Goal: Browse casually: Explore the website without a specific task or goal

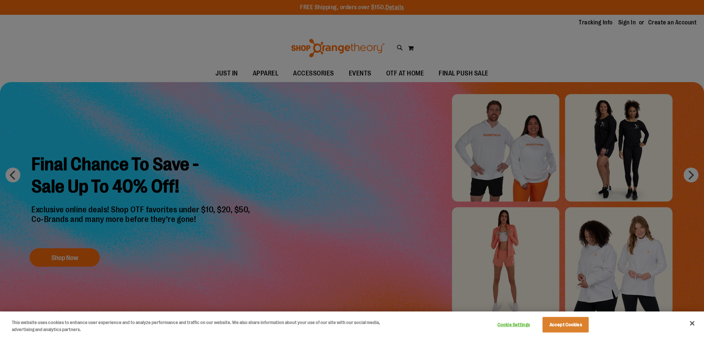
type input "**********"
click at [285, 154] on div at bounding box center [352, 168] width 704 height 337
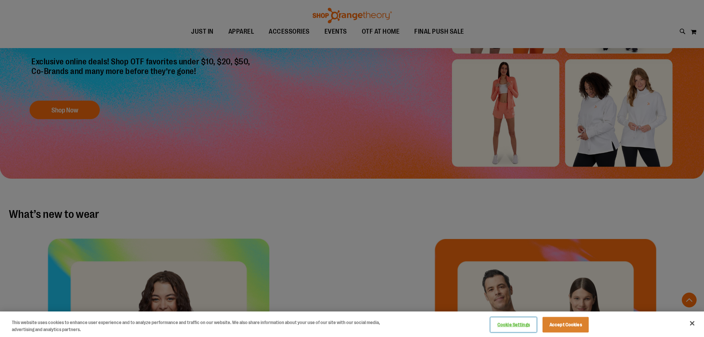
click at [523, 325] on button "Cookie Settings" at bounding box center [514, 324] width 46 height 15
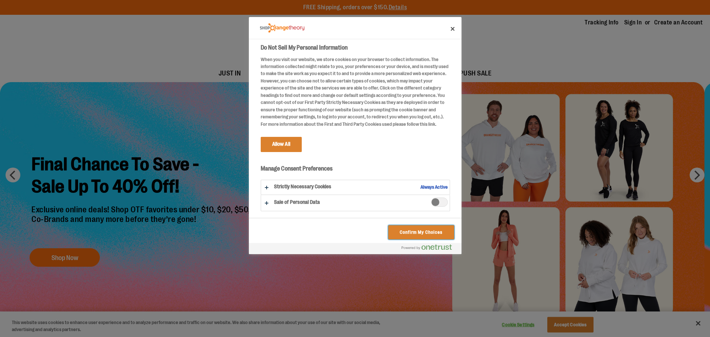
click at [422, 229] on button "Confirm My Choices" at bounding box center [420, 232] width 65 height 14
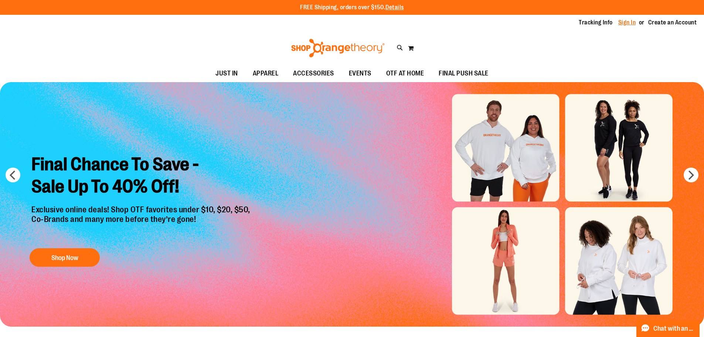
click at [633, 20] on link "Sign In" at bounding box center [628, 22] width 18 height 8
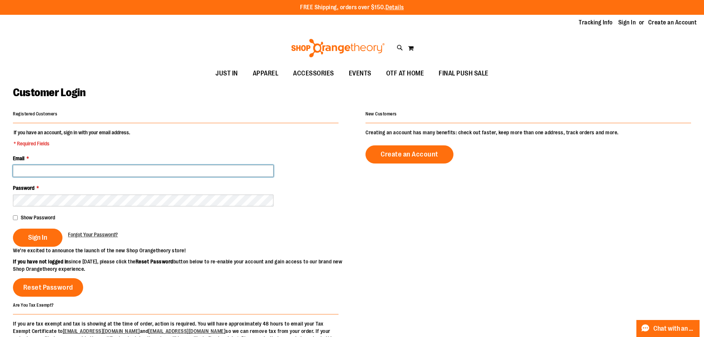
type input "**********"
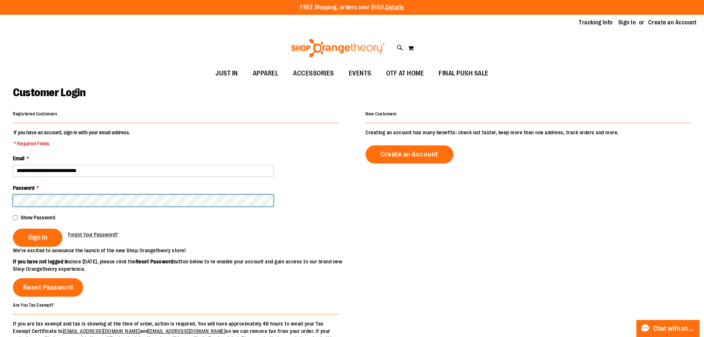
type input "**********"
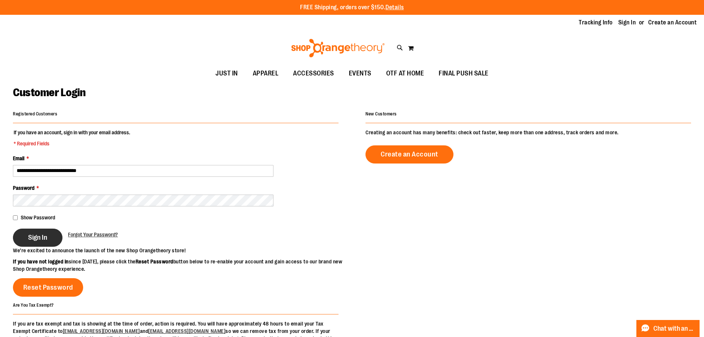
click at [41, 241] on button "Sign In" at bounding box center [38, 238] width 50 height 18
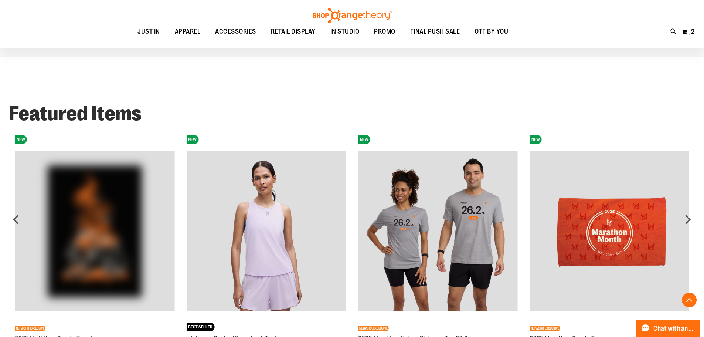
scroll to position [776, 0]
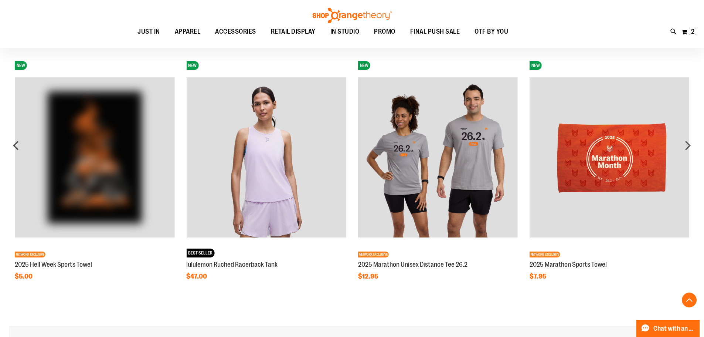
type input "**********"
click at [101, 163] on img at bounding box center [95, 157] width 160 height 160
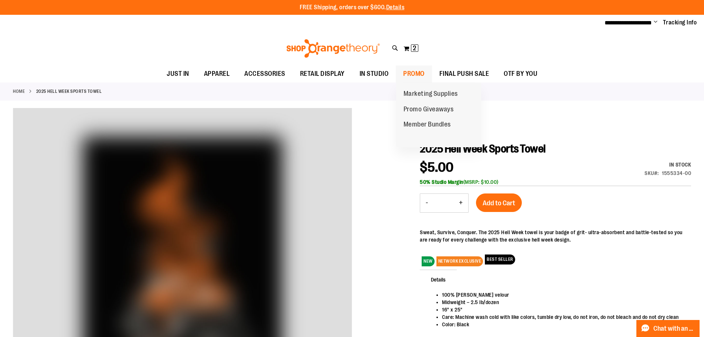
type input "**********"
click at [418, 72] on span "PROMO" at bounding box center [413, 73] width 21 height 17
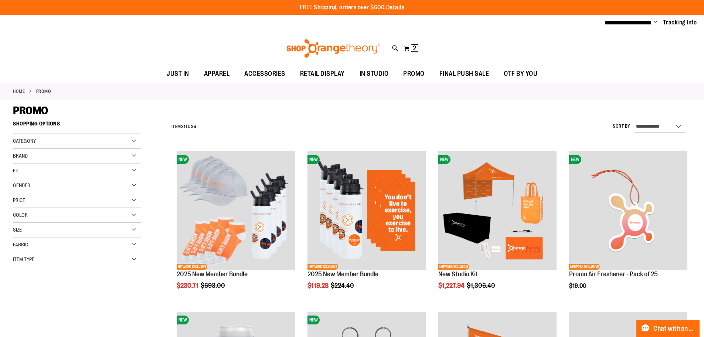
type input "**********"
click at [599, 48] on div "Toggle Nav Search Popular Suggestions Advanced Search" at bounding box center [352, 48] width 704 height 34
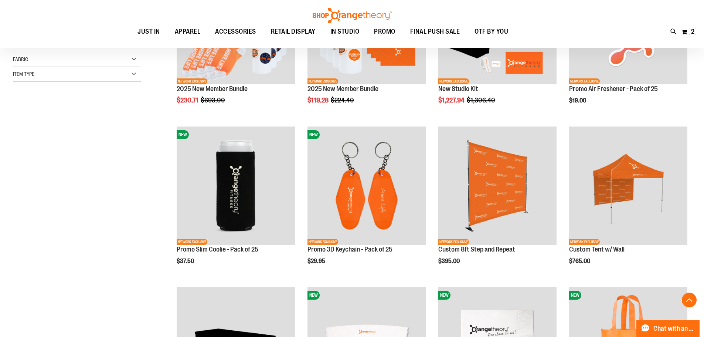
scroll to position [443, 0]
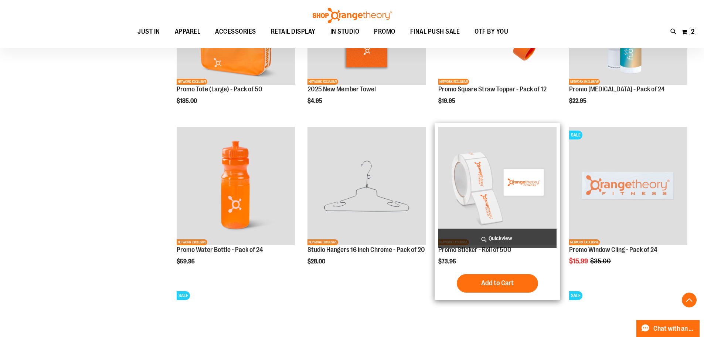
scroll to position [702, 0]
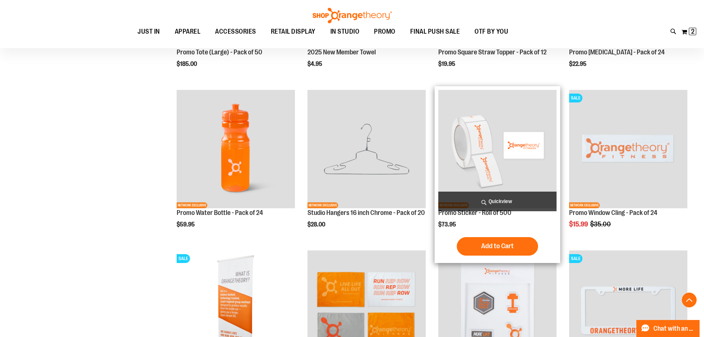
scroll to position [887, 0]
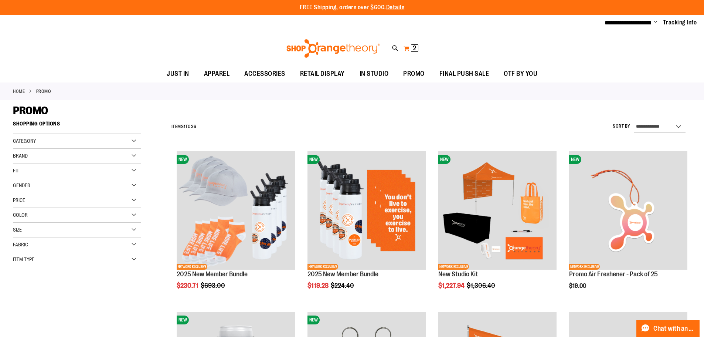
click at [411, 45] on span "2 2 items" at bounding box center [414, 47] width 7 height 7
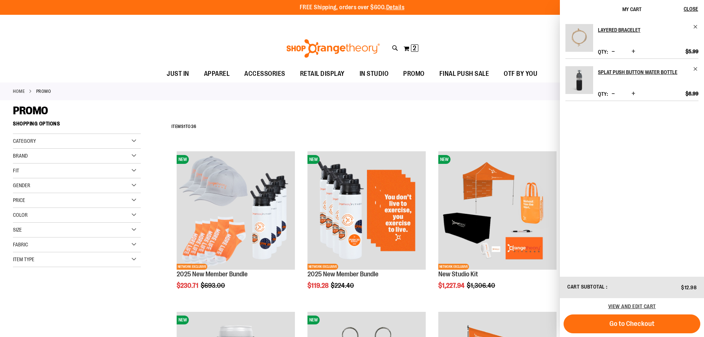
click at [457, 34] on div "Toggle Nav Search Popular Suggestions Advanced Search" at bounding box center [352, 48] width 704 height 34
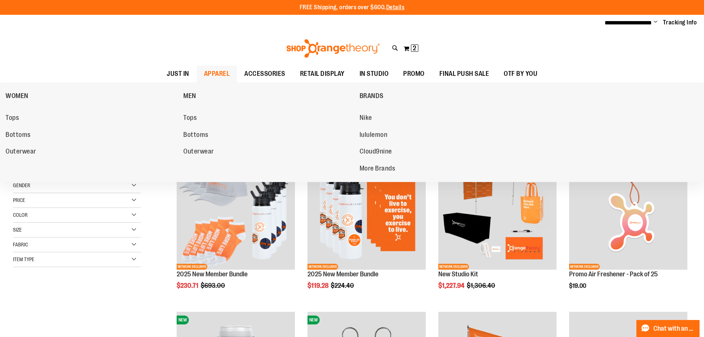
click at [213, 71] on span "APPAREL" at bounding box center [217, 73] width 26 height 17
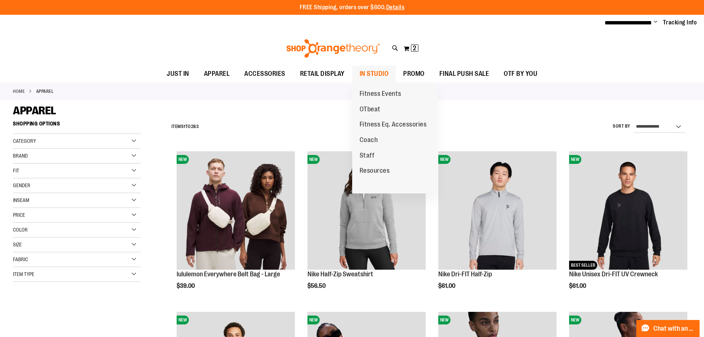
type input "**********"
click at [374, 75] on span "IN STUDIO" at bounding box center [374, 73] width 29 height 17
click at [375, 92] on span "Fitness Events" at bounding box center [381, 94] width 42 height 9
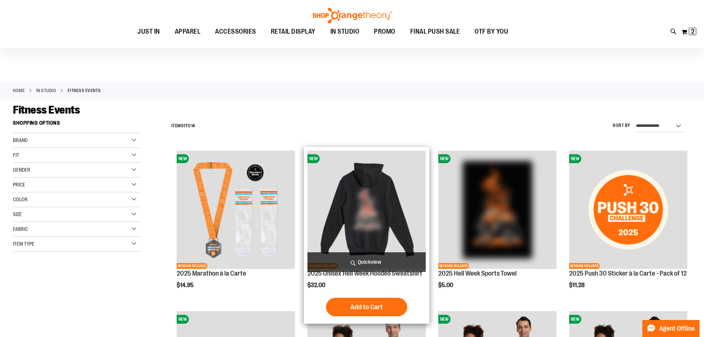
scroll to position [37, 0]
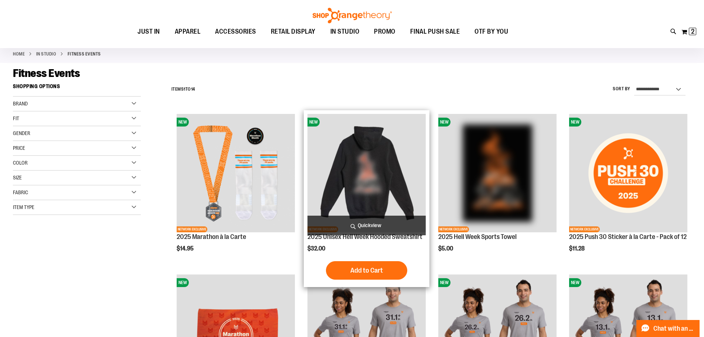
type input "**********"
click at [392, 162] on img "product" at bounding box center [367, 173] width 118 height 118
click at [371, 162] on img "product" at bounding box center [367, 173] width 118 height 118
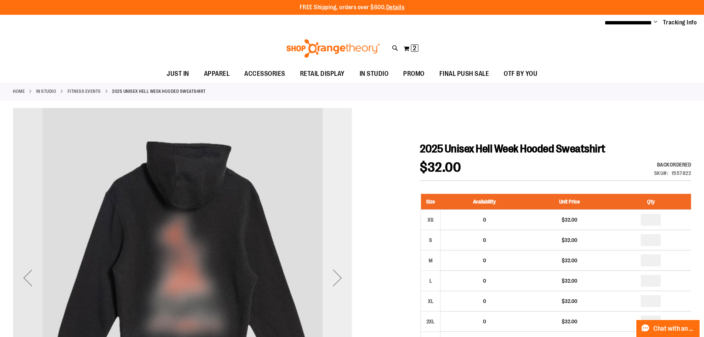
type input "**********"
click at [333, 270] on div "Next" at bounding box center [338, 278] width 30 height 30
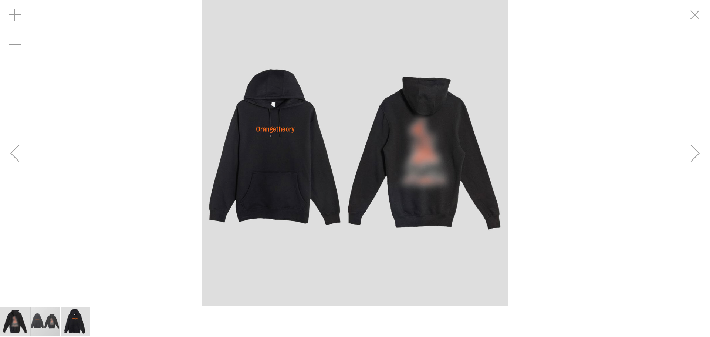
click at [693, 156] on div "Next" at bounding box center [695, 153] width 30 height 30
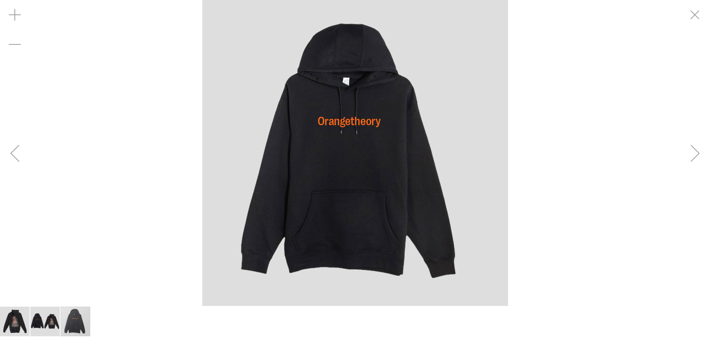
click at [693, 156] on div "Next" at bounding box center [695, 153] width 30 height 30
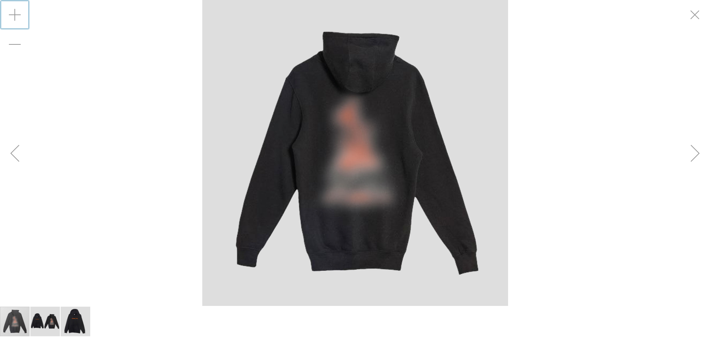
click at [13, 12] on div "Zoom in" at bounding box center [15, 15] width 30 height 30
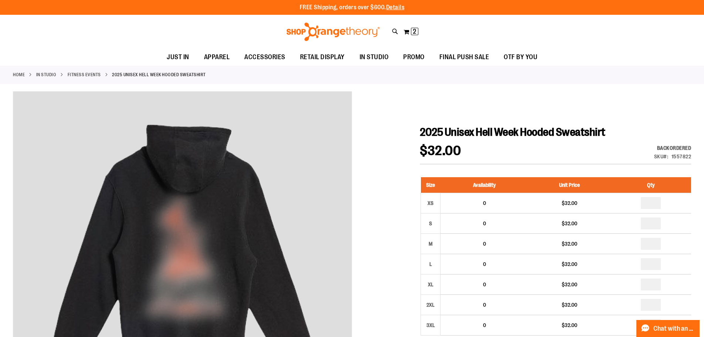
scroll to position [74, 0]
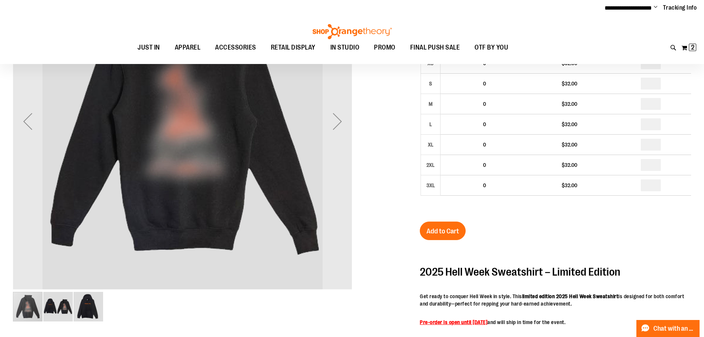
click at [95, 312] on img "image 3 of 3" at bounding box center [89, 307] width 30 height 30
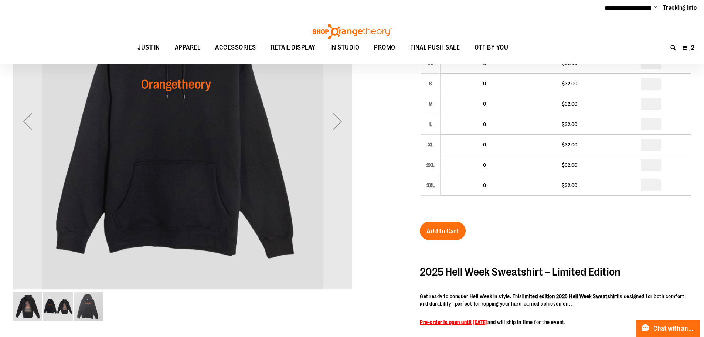
click at [61, 308] on img "image 2 of 3" at bounding box center [58, 307] width 30 height 30
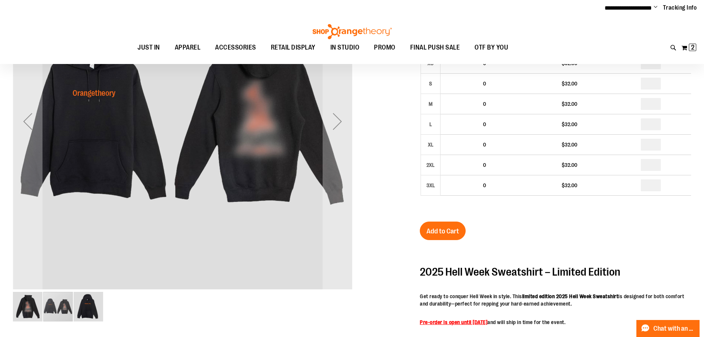
click at [21, 311] on img "image 1 of 3" at bounding box center [28, 307] width 30 height 30
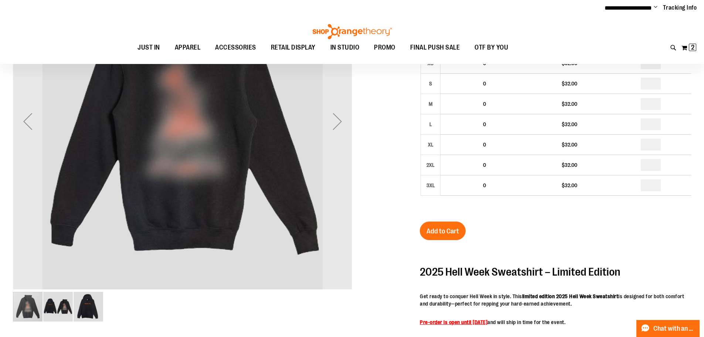
click at [63, 310] on img "image 2 of 3" at bounding box center [58, 307] width 30 height 30
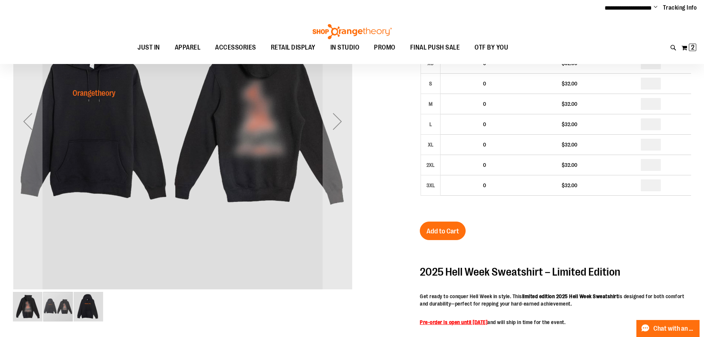
click at [94, 310] on img "image 3 of 3" at bounding box center [89, 307] width 30 height 30
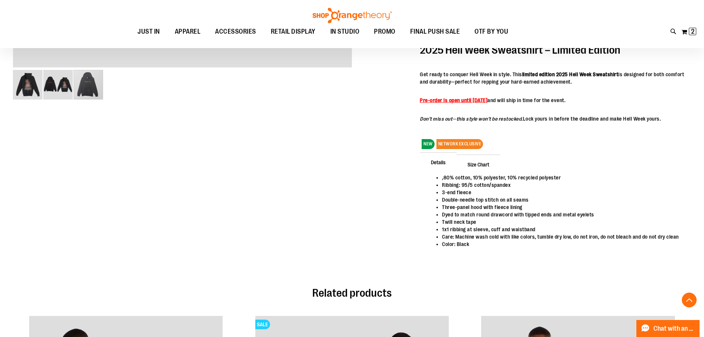
scroll to position [555, 0]
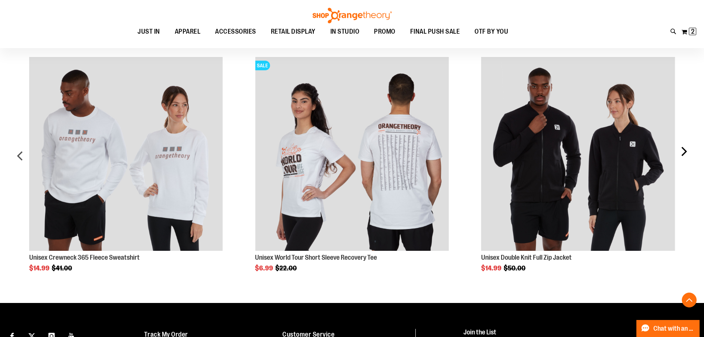
click at [677, 152] on div "next" at bounding box center [684, 159] width 15 height 226
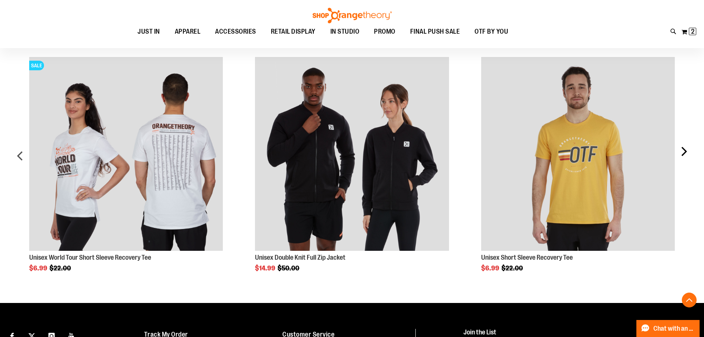
click at [682, 149] on div "next" at bounding box center [684, 159] width 15 height 226
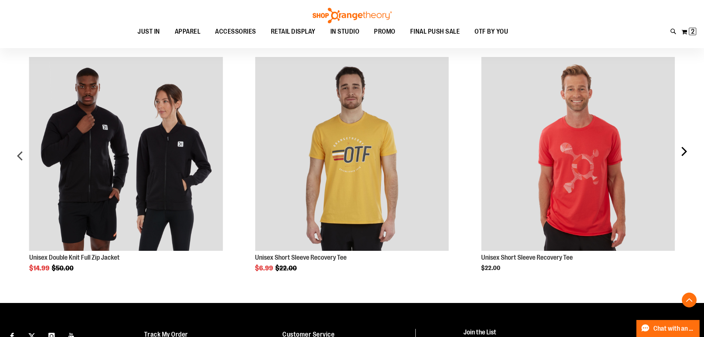
click at [687, 148] on div "next" at bounding box center [684, 159] width 15 height 226
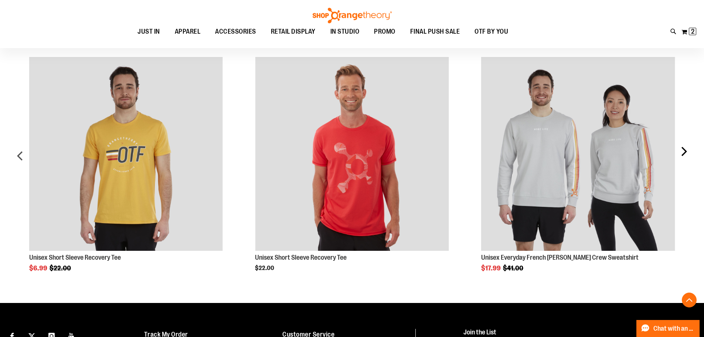
click at [684, 151] on div "next" at bounding box center [684, 159] width 15 height 226
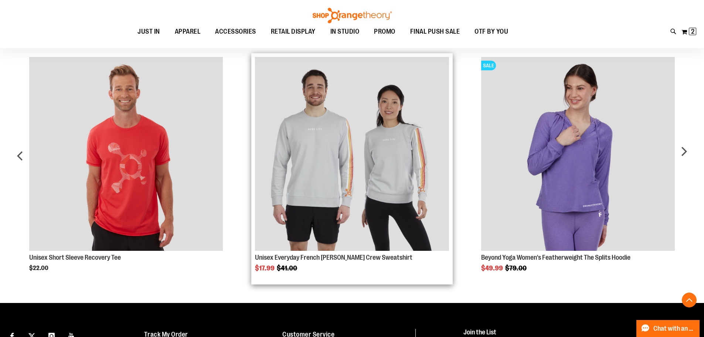
click at [315, 155] on img "Product Page Link" at bounding box center [352, 154] width 194 height 194
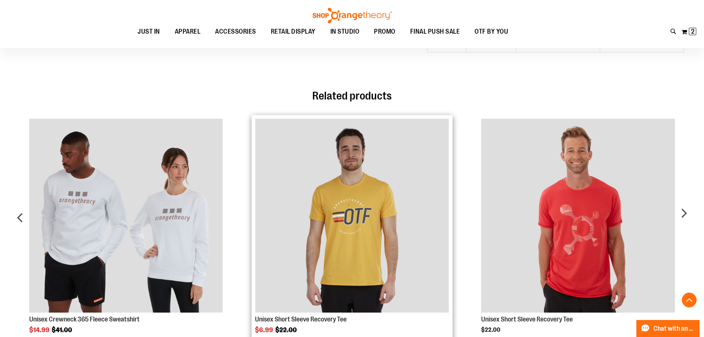
scroll to position [739, 0]
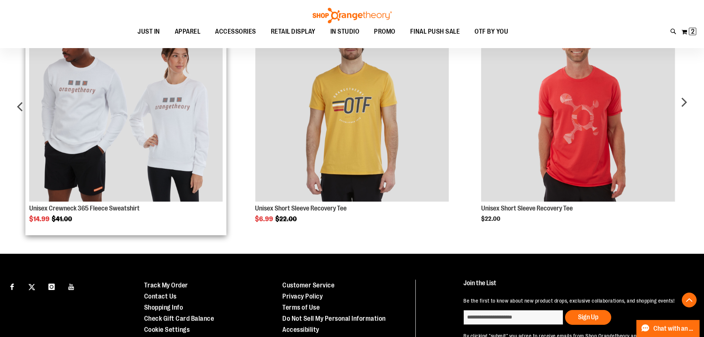
type input "**********"
click at [166, 124] on img "Product Page Link" at bounding box center [126, 105] width 194 height 194
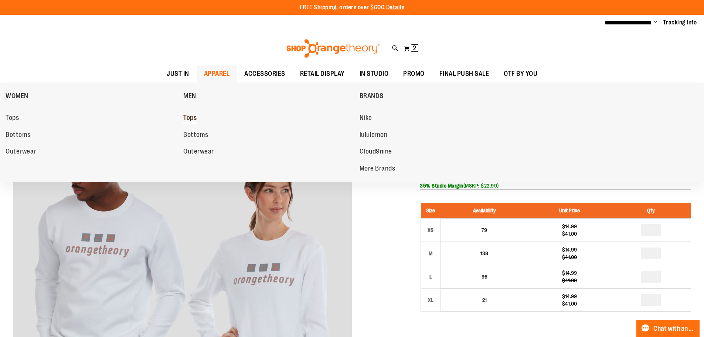
type input "**********"
click at [190, 118] on span "Tops" at bounding box center [189, 118] width 13 height 9
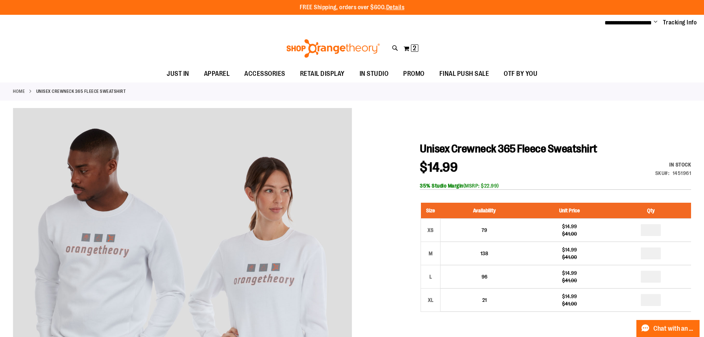
scroll to position [148, 0]
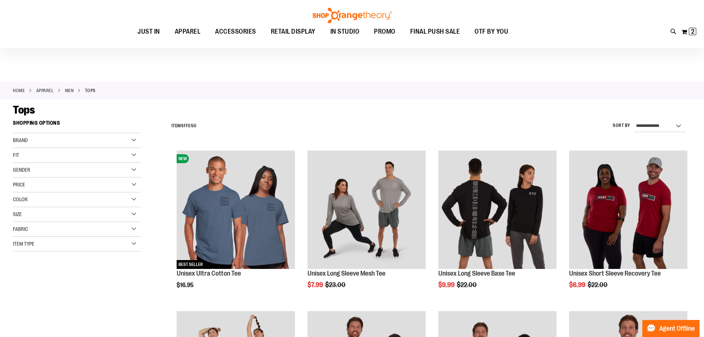
scroll to position [74, 0]
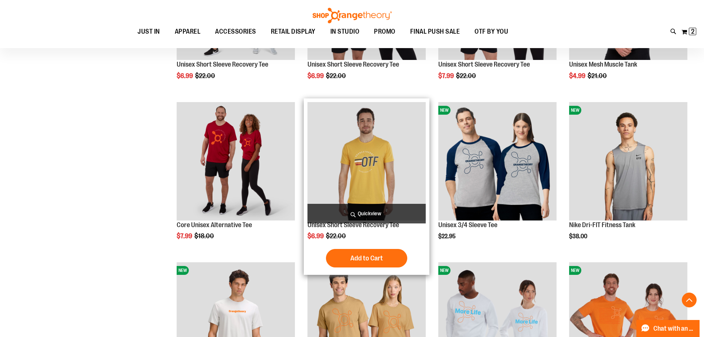
scroll to position [406, 0]
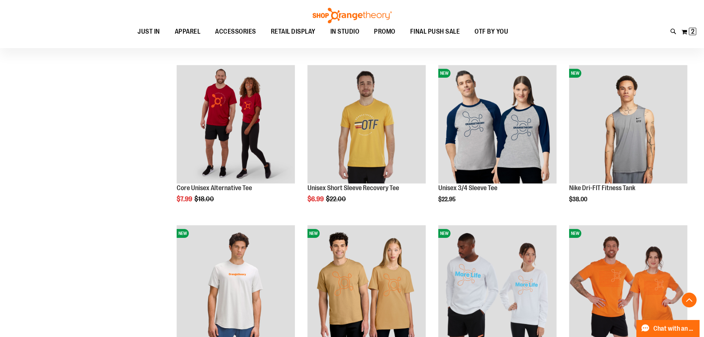
scroll to position [591, 0]
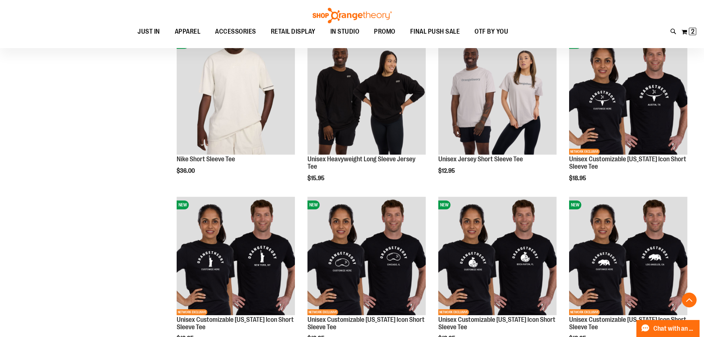
scroll to position [892, 0]
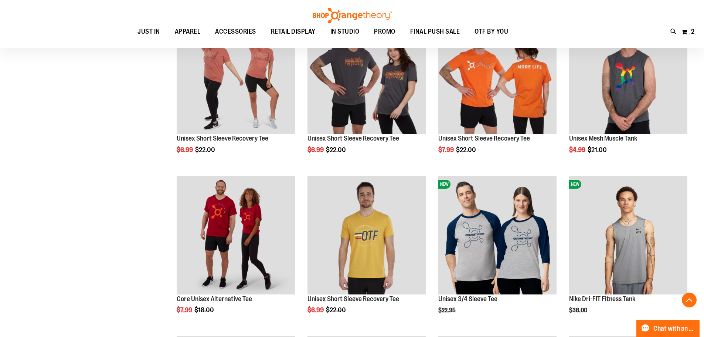
scroll to position [443, 0]
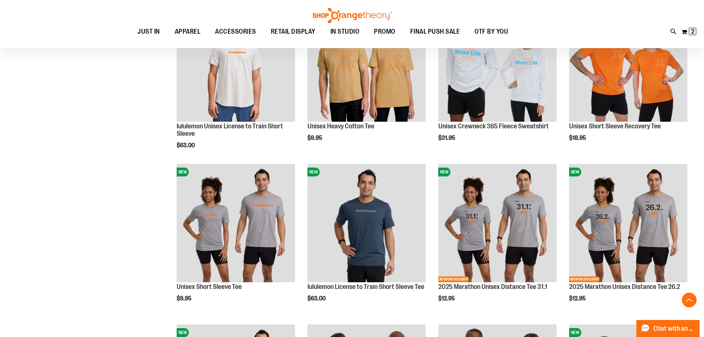
scroll to position [850, 0]
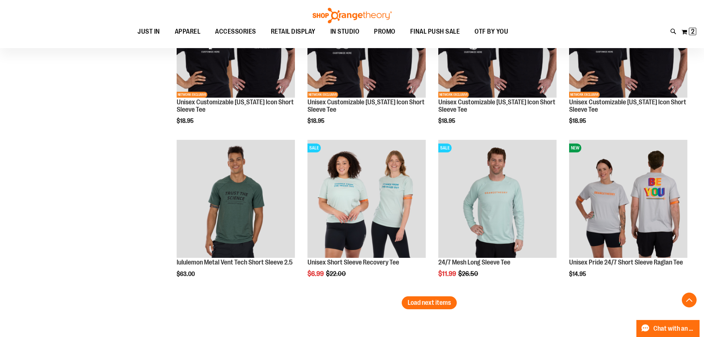
scroll to position [1072, 0]
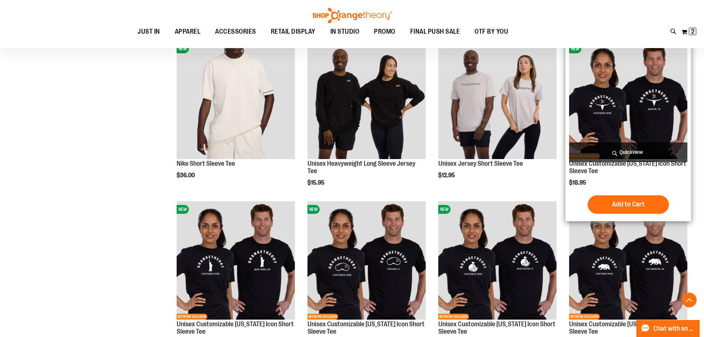
type input "**********"
click at [653, 111] on img "product" at bounding box center [628, 100] width 118 height 118
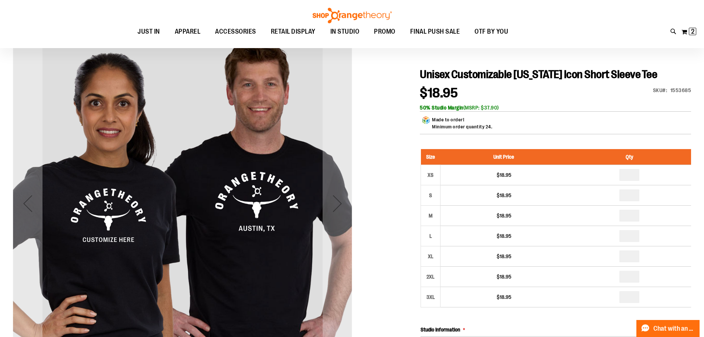
scroll to position [37, 0]
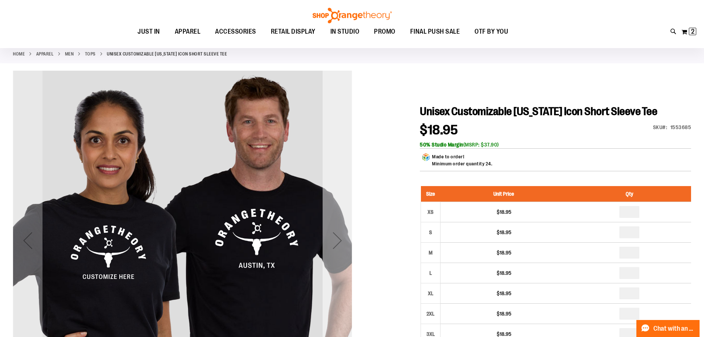
type input "**********"
click at [339, 231] on div "Next" at bounding box center [338, 241] width 30 height 30
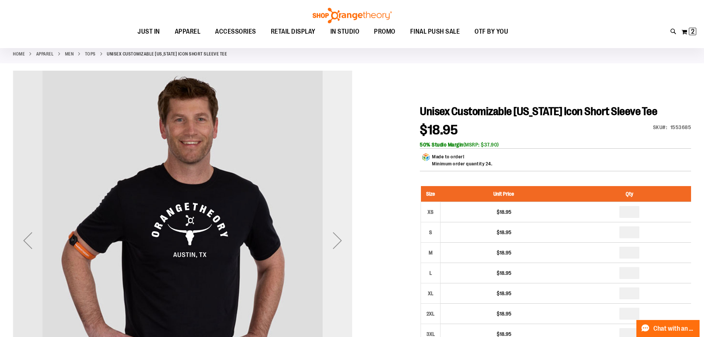
click at [339, 231] on div "Next" at bounding box center [338, 241] width 30 height 30
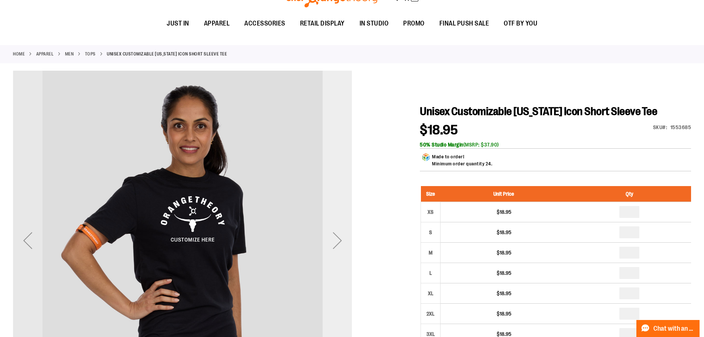
scroll to position [0, 0]
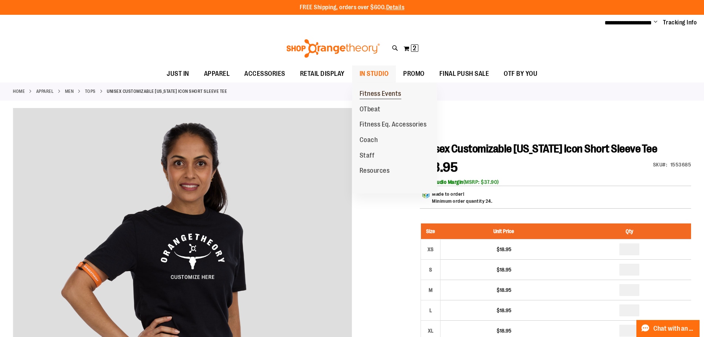
click at [385, 92] on span "Fitness Events" at bounding box center [381, 94] width 42 height 9
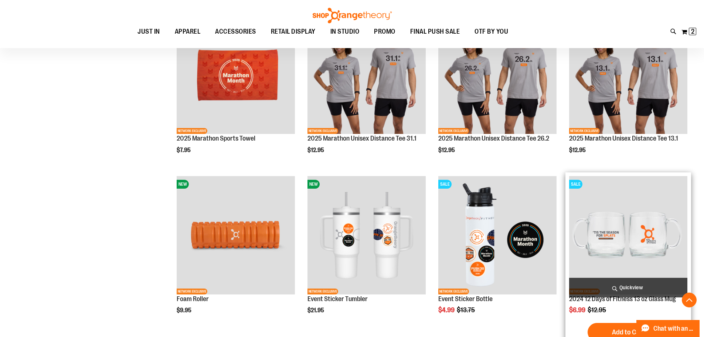
scroll to position [369, 0]
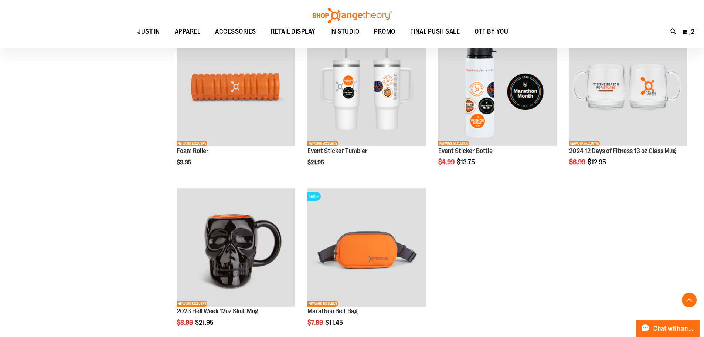
scroll to position [517, 0]
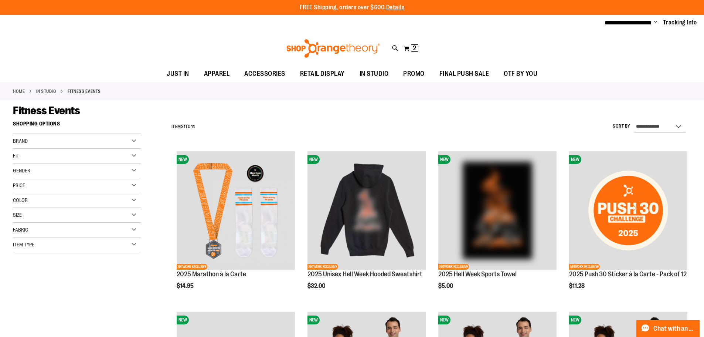
type input "**********"
click at [102, 41] on div "Toggle Nav Search Popular Suggestions Advanced Search" at bounding box center [352, 48] width 704 height 34
click at [17, 92] on link "Home" at bounding box center [19, 91] width 12 height 7
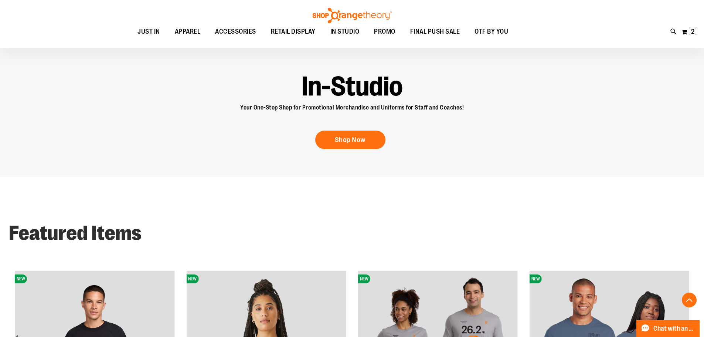
scroll to position [776, 0]
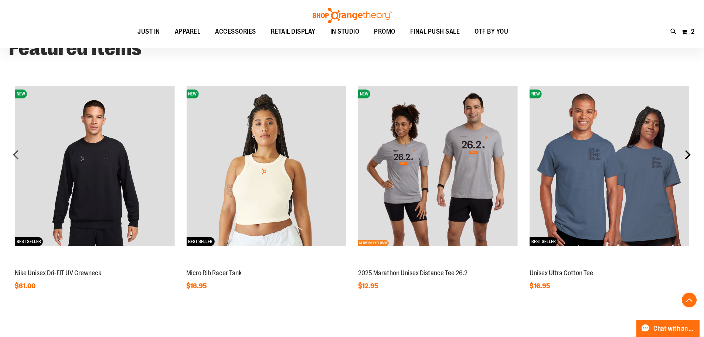
type input "**********"
click at [687, 154] on div "next" at bounding box center [688, 154] width 15 height 15
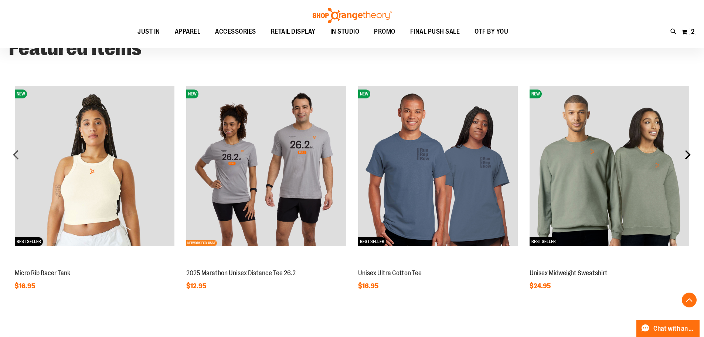
click at [687, 154] on div "next" at bounding box center [688, 154] width 15 height 15
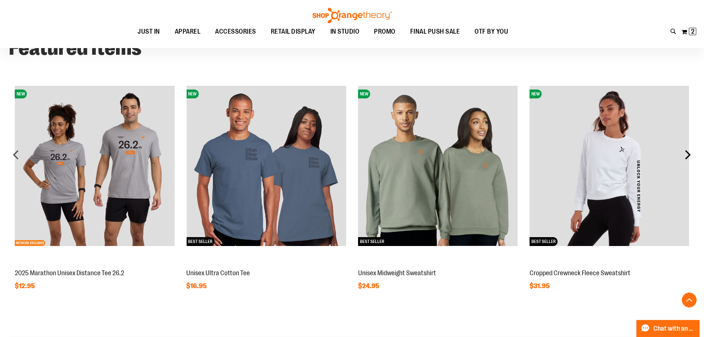
click at [687, 154] on div "next" at bounding box center [688, 154] width 15 height 15
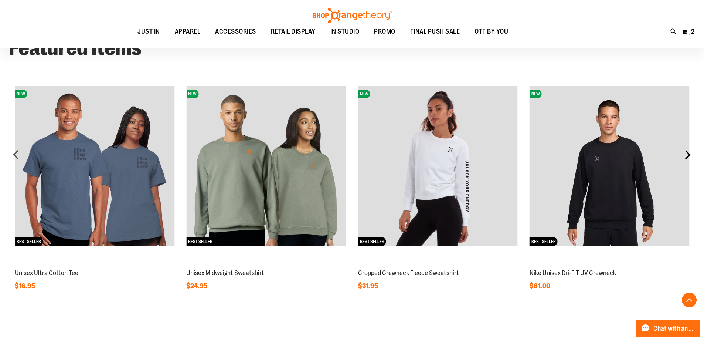
click at [687, 154] on div "next" at bounding box center [688, 154] width 15 height 15
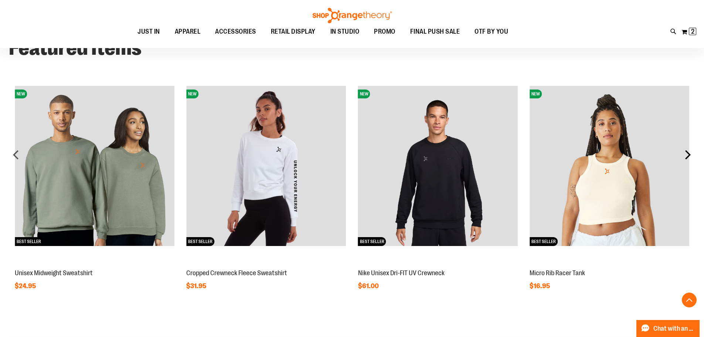
click at [690, 153] on div "next" at bounding box center [688, 154] width 15 height 15
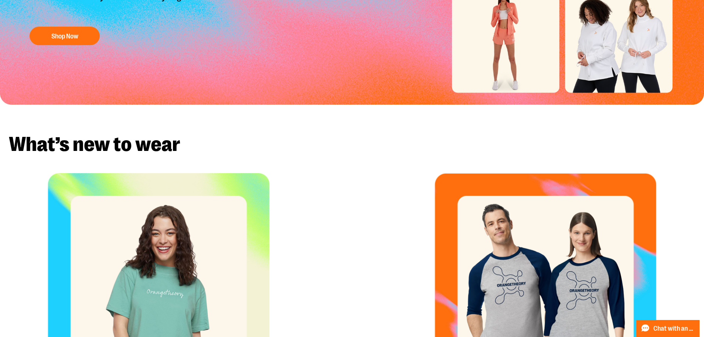
scroll to position [0, 0]
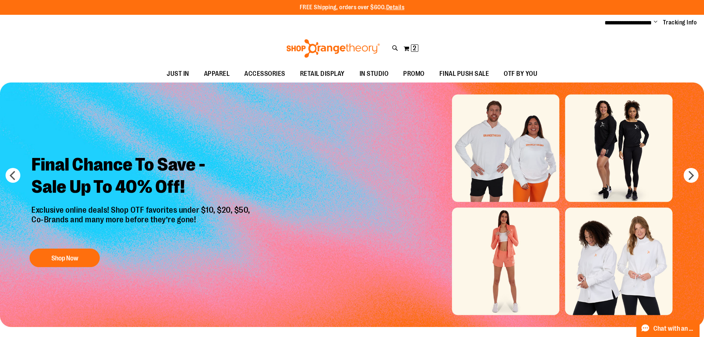
click at [389, 112] on img "Slide 1 of 8" at bounding box center [352, 204] width 704 height 244
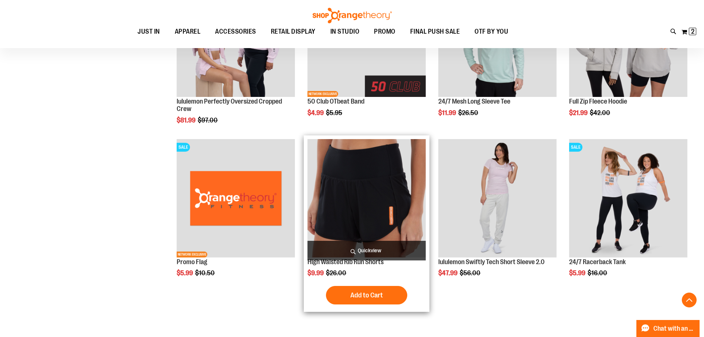
scroll to position [369, 0]
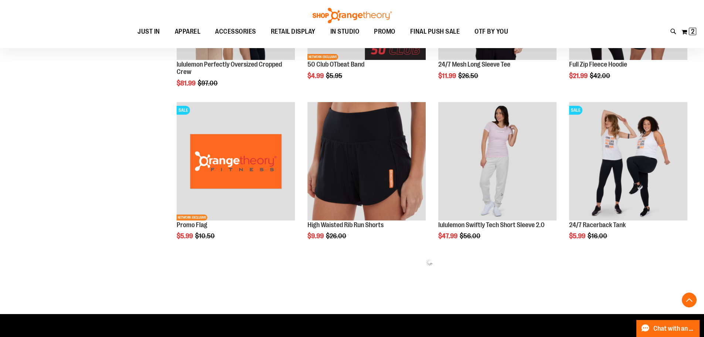
scroll to position [185, 0]
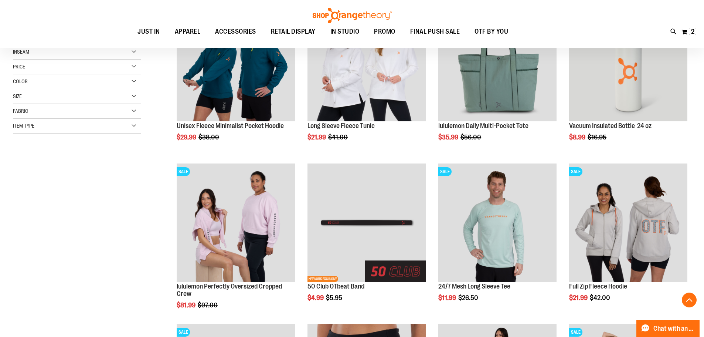
scroll to position [369, 0]
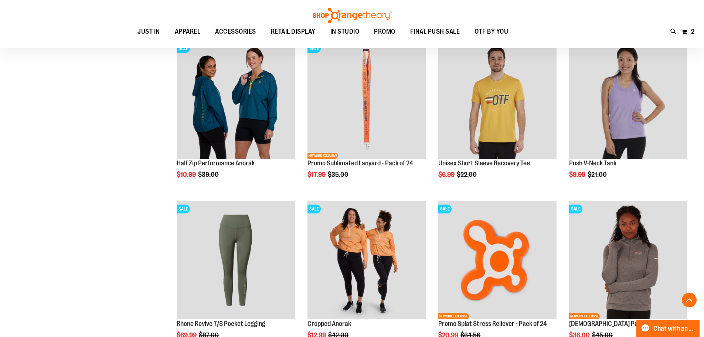
scroll to position [776, 0]
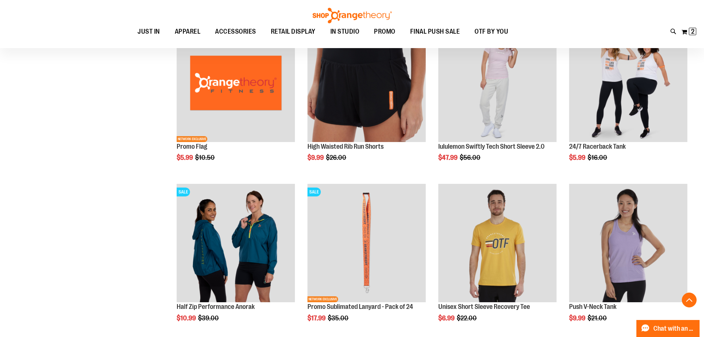
scroll to position [152, 0]
